Goal: Transaction & Acquisition: Purchase product/service

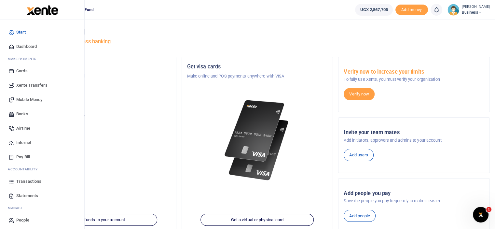
click at [30, 45] on span "Dashboard" at bounding box center [26, 46] width 21 height 7
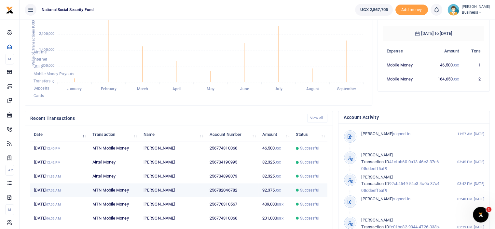
scroll to position [130, 0]
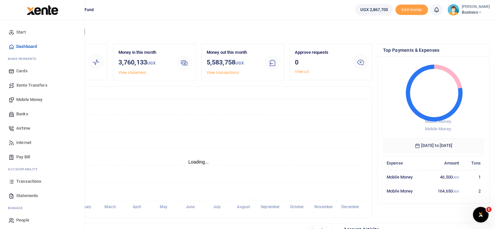
click at [26, 99] on span "Mobile Money" at bounding box center [29, 99] width 26 height 7
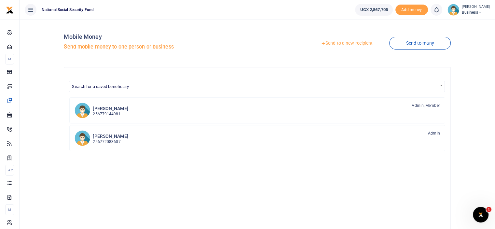
click at [359, 43] on link "Send to a new recipient" at bounding box center [346, 43] width 85 height 12
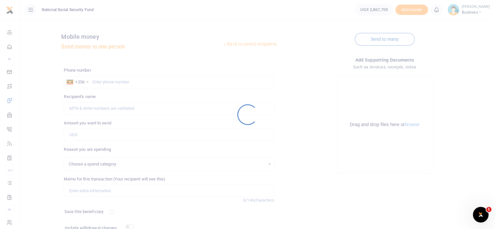
select select
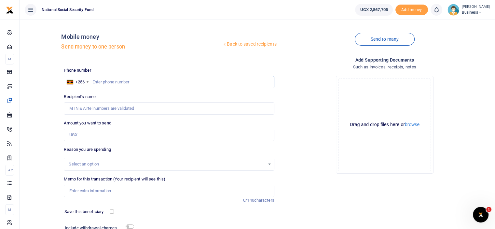
click at [94, 79] on input "text" at bounding box center [169, 82] width 210 height 12
click at [97, 82] on input "078695773" at bounding box center [169, 82] width 210 height 12
click at [94, 81] on input "078695773" at bounding box center [169, 82] width 210 height 12
click at [119, 82] on input "78695773" at bounding box center [169, 82] width 210 height 12
click at [92, 80] on input "78695773" at bounding box center [169, 82] width 210 height 12
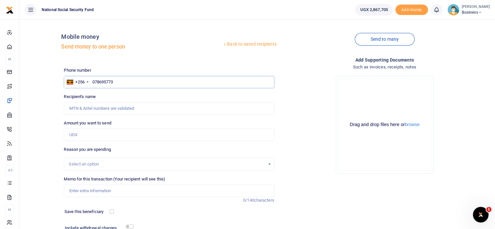
click at [128, 83] on input "078695773" at bounding box center [169, 82] width 210 height 12
click at [91, 80] on input "078695773" at bounding box center [169, 82] width 210 height 12
click at [100, 82] on input "078695773" at bounding box center [169, 82] width 210 height 12
type input "0789695773"
type input "Magret Nanyondo"
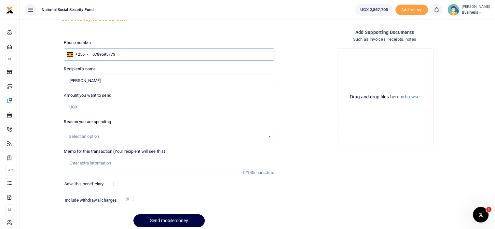
scroll to position [53, 0]
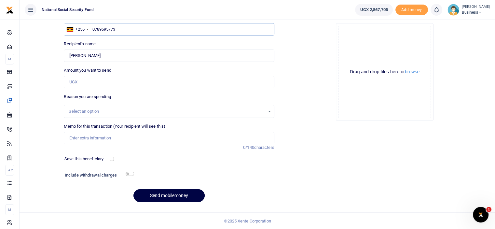
type input "0789695773"
click at [80, 80] on input "Amount you want to send" at bounding box center [169, 82] width 210 height 12
type input "100,000"
click at [104, 138] on input "Memo for this transaction (Your recipient will see this)" at bounding box center [169, 138] width 210 height 12
type input "Fruit basket for Peterson"
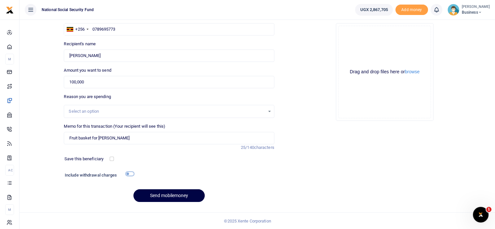
click at [128, 173] on input "checkbox" at bounding box center [130, 174] width 8 height 4
checkbox input "true"
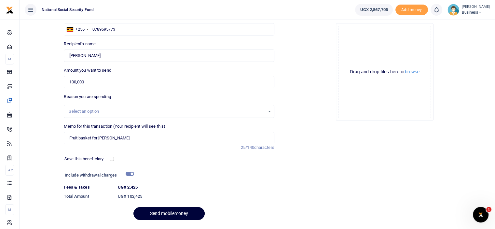
click at [171, 210] on button "Send mobilemoney" at bounding box center [168, 213] width 71 height 13
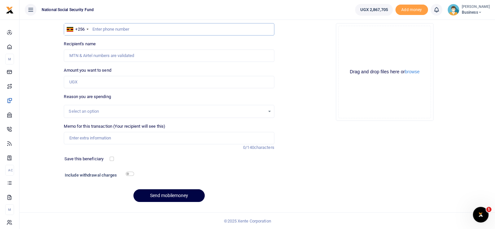
click at [94, 28] on input "text" at bounding box center [169, 29] width 210 height 12
type input "0774310066"
type input "[PERSON_NAME]"
type input "0774310066"
click at [85, 79] on input "Amount you want to send" at bounding box center [169, 82] width 210 height 12
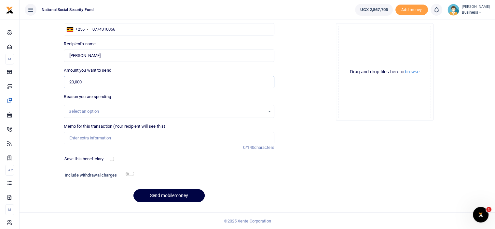
type input "20,000"
click at [92, 136] on input "Memo for this transaction (Your recipient will see this)" at bounding box center [169, 138] width 210 height 12
type input "Box of drinking water"
click at [161, 194] on button "Send mobilemoney" at bounding box center [168, 195] width 71 height 13
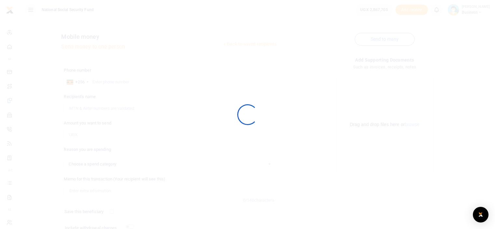
select select
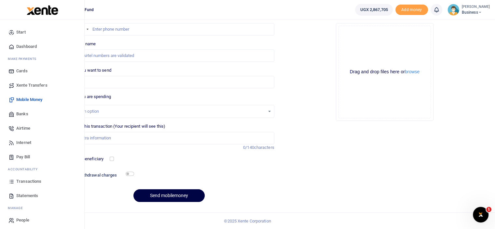
click at [26, 46] on span "Dashboard" at bounding box center [26, 46] width 21 height 7
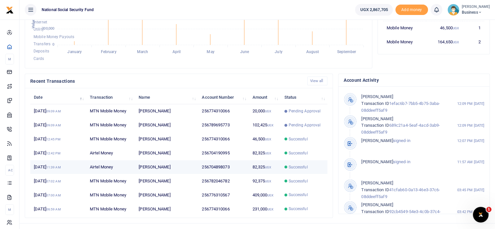
scroll to position [159, 0]
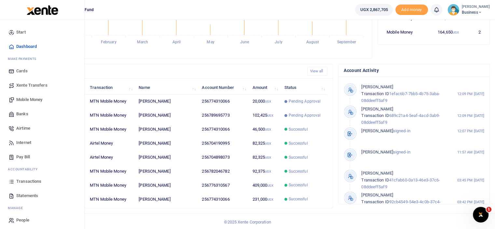
click at [39, 99] on span "Mobile Money" at bounding box center [29, 99] width 26 height 7
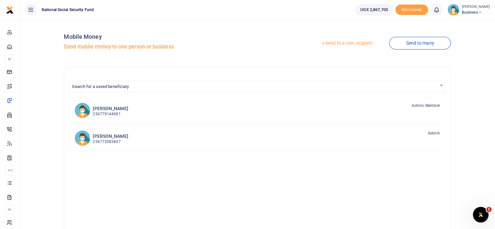
click at [366, 44] on link "Send to a new recipient" at bounding box center [346, 43] width 85 height 12
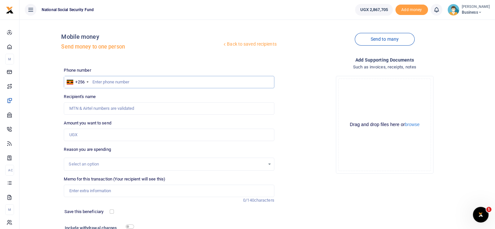
click at [116, 80] on input "text" at bounding box center [169, 82] width 210 height 12
paste input "704-024-132"
click at [109, 80] on input "704-024-132" at bounding box center [169, 82] width 210 height 12
click at [102, 79] on input "704-024132" at bounding box center [169, 82] width 210 height 12
type input "704024132"
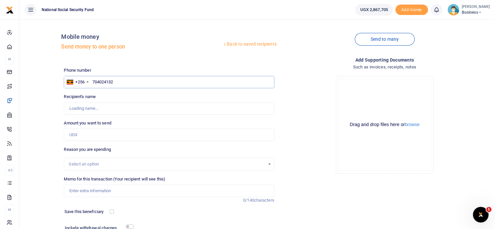
type input "Shibbah Atuheire"
type input "704024132"
click at [98, 134] on input "Amount you want to send" at bounding box center [169, 135] width 210 height 12
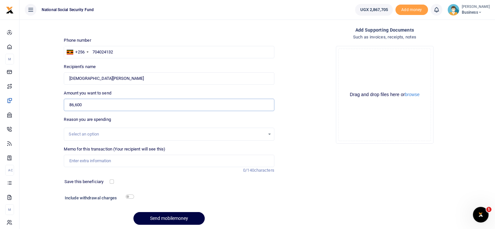
scroll to position [53, 0]
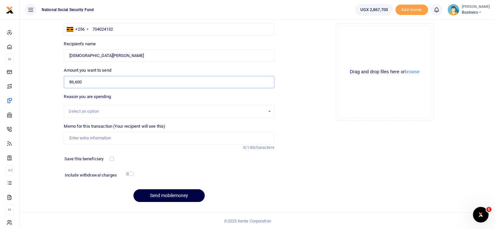
type input "86,600"
click at [82, 140] on input "Memo for this transaction (Your recipient will see this)" at bounding box center [169, 138] width 210 height 12
type input "Compliance sundries"
click at [132, 174] on input "checkbox" at bounding box center [130, 174] width 8 height 4
checkbox input "true"
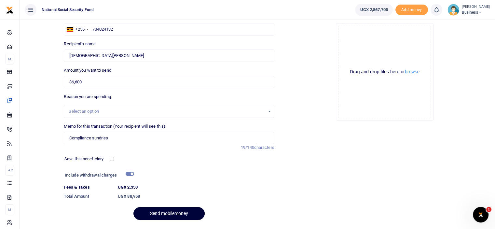
click at [158, 214] on button "Send mobilemoney" at bounding box center [168, 213] width 71 height 13
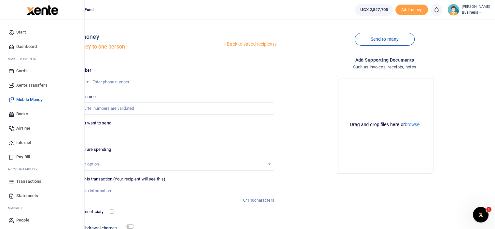
click at [30, 45] on span "Dashboard" at bounding box center [26, 46] width 21 height 7
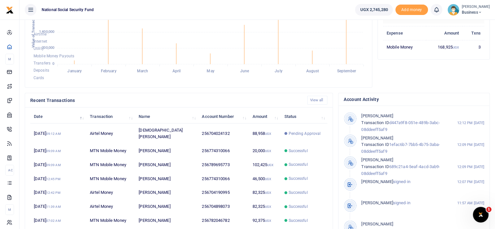
scroll to position [130, 0]
